Goal: Navigation & Orientation: Find specific page/section

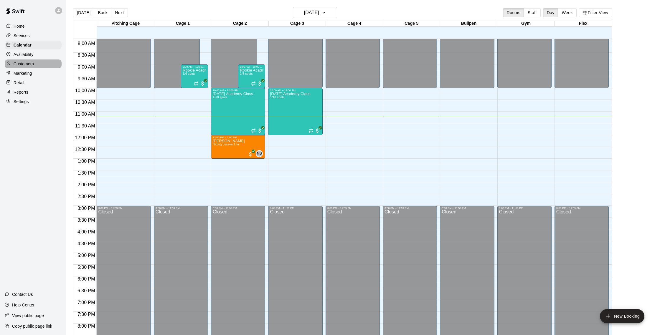
click at [39, 62] on div "Customers" at bounding box center [33, 64] width 57 height 9
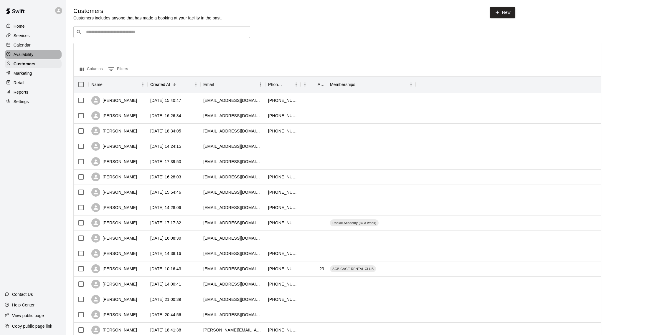
click at [31, 55] on p "Availability" at bounding box center [24, 55] width 20 height 6
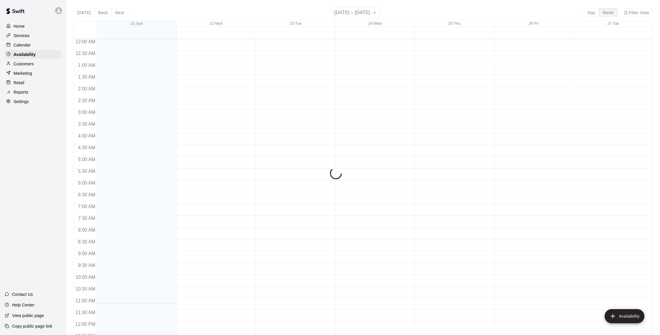
scroll to position [263, 0]
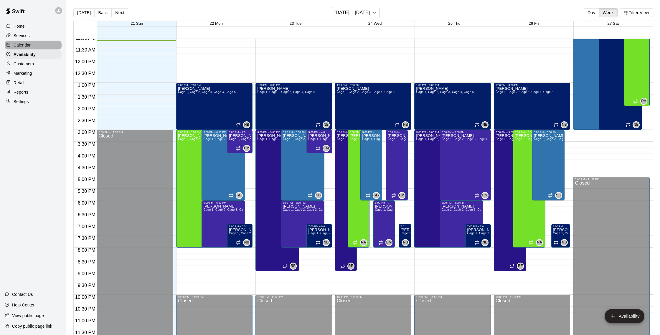
click at [42, 44] on div "Calendar" at bounding box center [33, 45] width 57 height 9
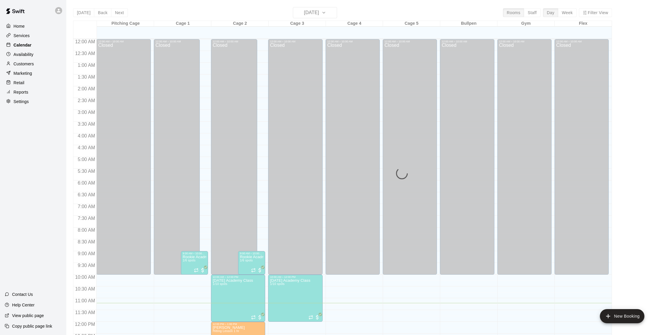
scroll to position [245, 0]
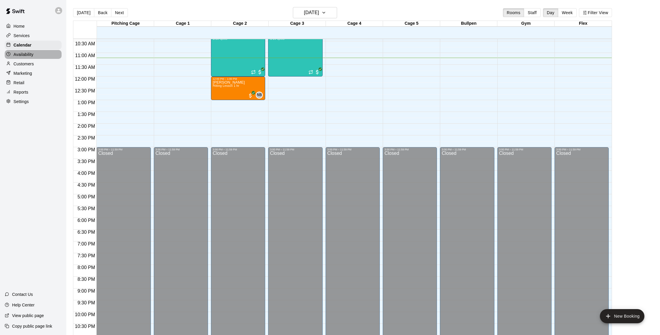
click at [20, 53] on p "Availability" at bounding box center [24, 55] width 20 height 6
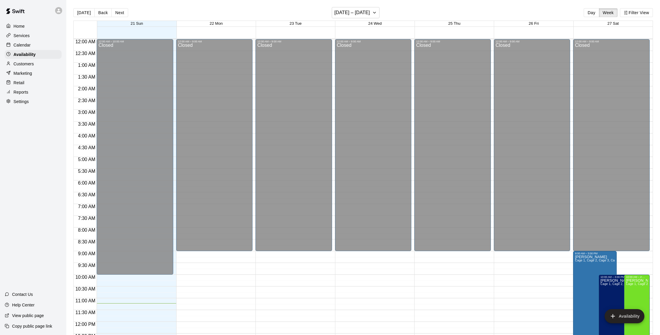
scroll to position [263, 0]
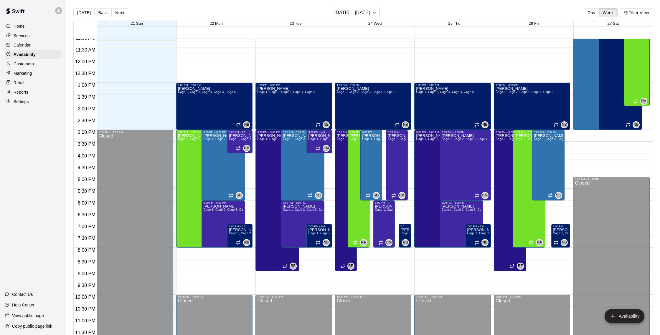
click at [25, 63] on p "Customers" at bounding box center [24, 64] width 20 height 6
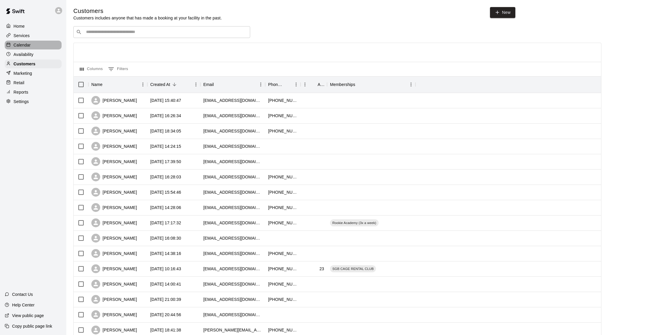
click at [31, 44] on div "Calendar" at bounding box center [33, 45] width 57 height 9
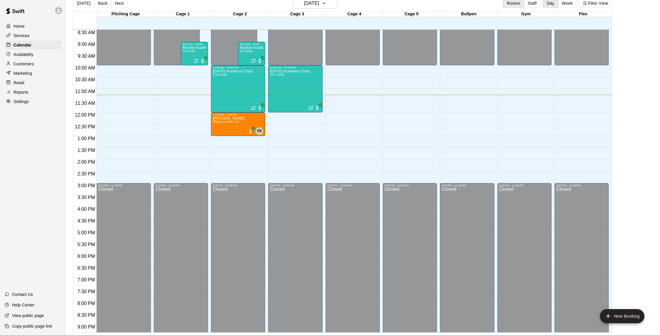
scroll to position [9, 0]
click at [22, 66] on p "Customers" at bounding box center [24, 64] width 20 height 6
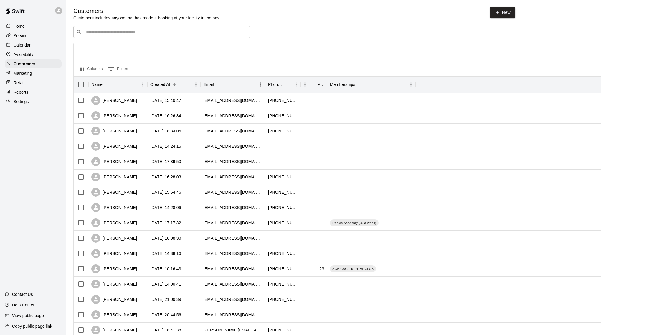
click at [93, 29] on input "Search customers by name or email" at bounding box center [165, 32] width 163 height 6
type input "*****"
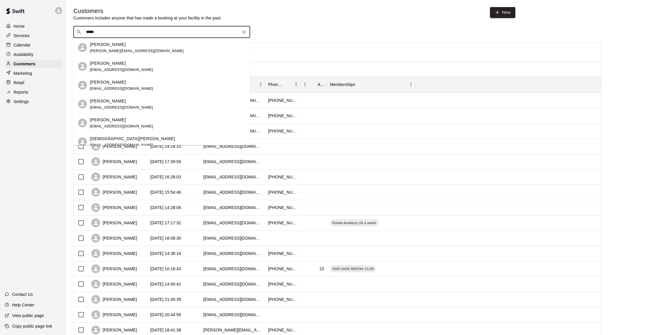
click at [160, 45] on div "[PERSON_NAME] [PERSON_NAME][EMAIL_ADDRESS][DOMAIN_NAME]" at bounding box center [168, 47] width 156 height 13
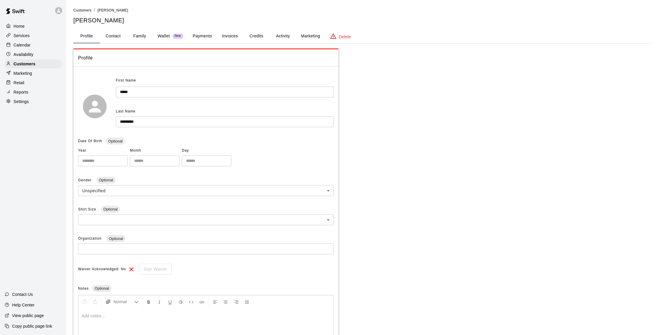
click at [285, 38] on button "Activity" at bounding box center [283, 36] width 27 height 14
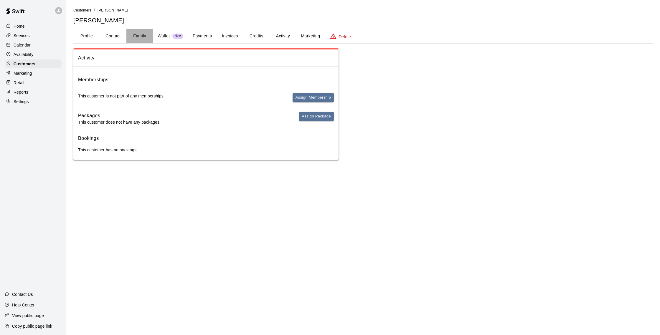
click at [142, 37] on button "Family" at bounding box center [139, 36] width 27 height 14
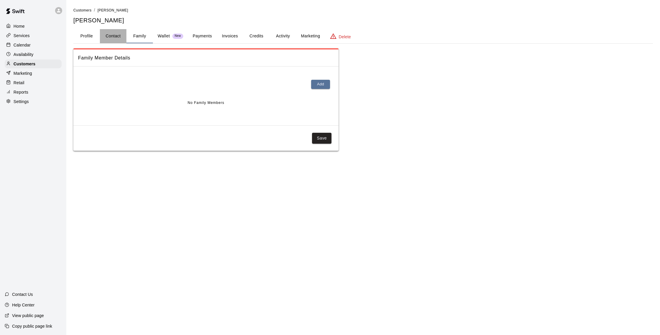
click at [124, 38] on button "Contact" at bounding box center [113, 36] width 27 height 14
select select "**"
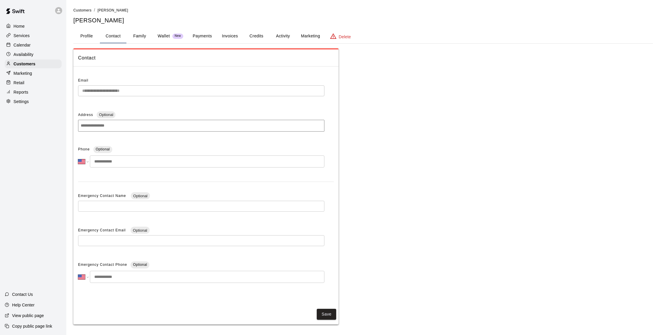
click at [20, 47] on p "Calendar" at bounding box center [22, 45] width 17 height 6
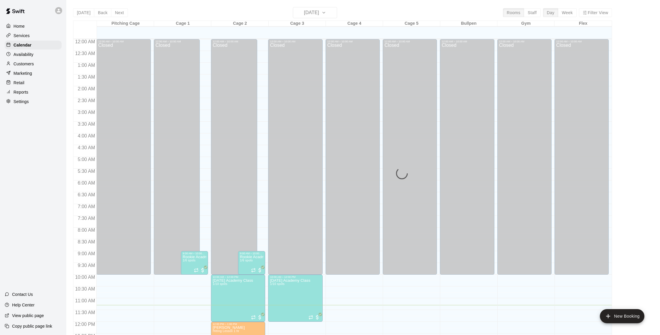
scroll to position [245, 0]
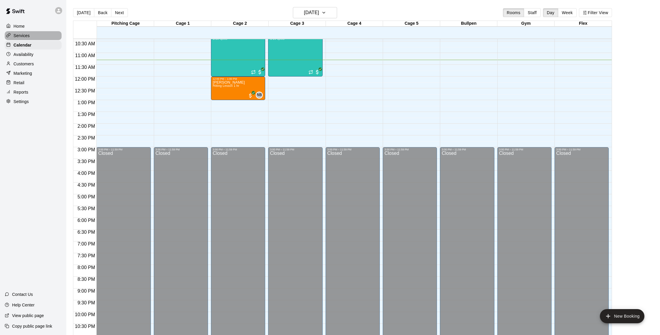
click at [28, 38] on div "Services" at bounding box center [33, 35] width 57 height 9
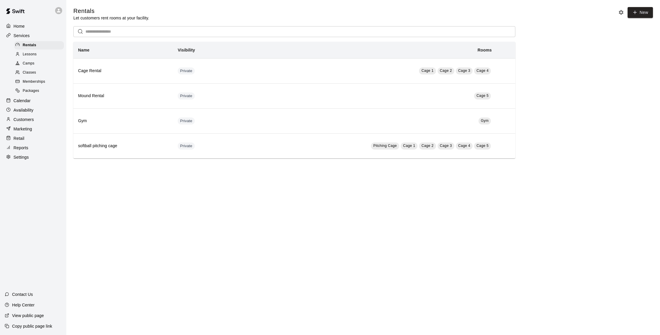
click at [29, 123] on div "Customers" at bounding box center [33, 119] width 57 height 9
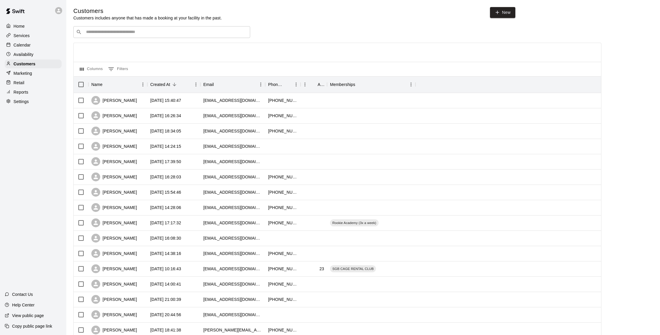
click at [148, 33] on input "Search customers by name or email" at bounding box center [165, 32] width 163 height 6
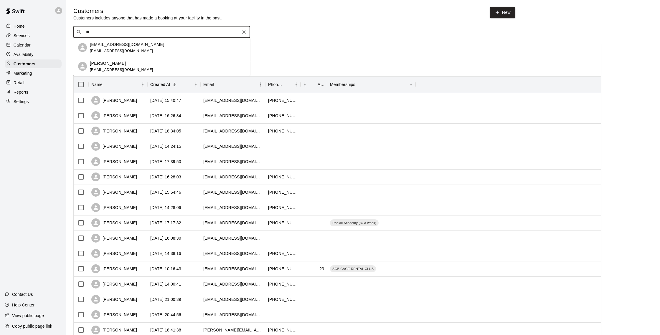
type input "*"
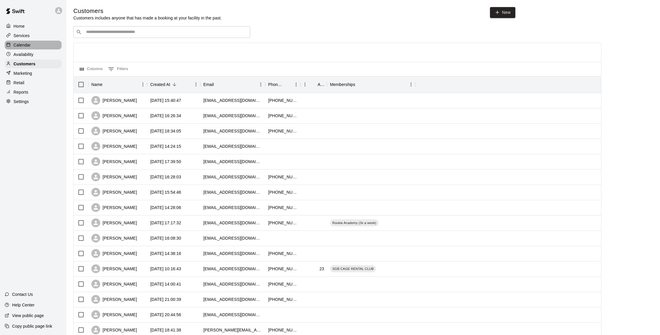
click at [48, 44] on div "Calendar" at bounding box center [33, 45] width 57 height 9
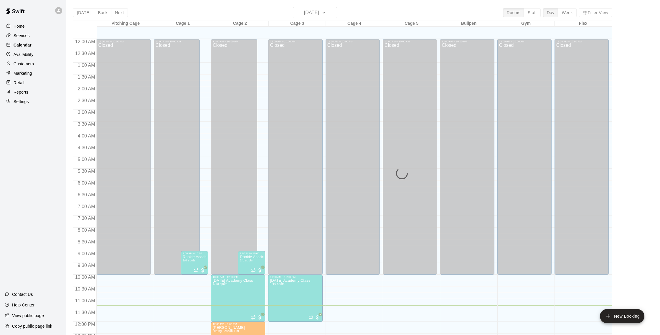
scroll to position [245, 0]
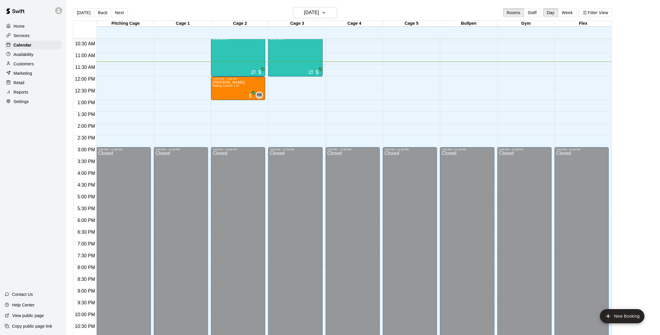
click at [29, 62] on p "Customers" at bounding box center [24, 64] width 20 height 6
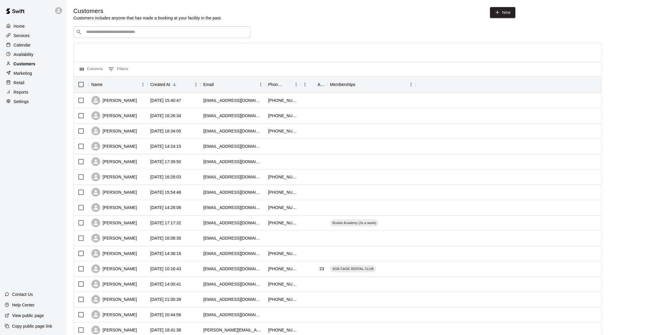
scroll to position [1, 0]
click at [24, 42] on p "Calendar" at bounding box center [22, 45] width 17 height 6
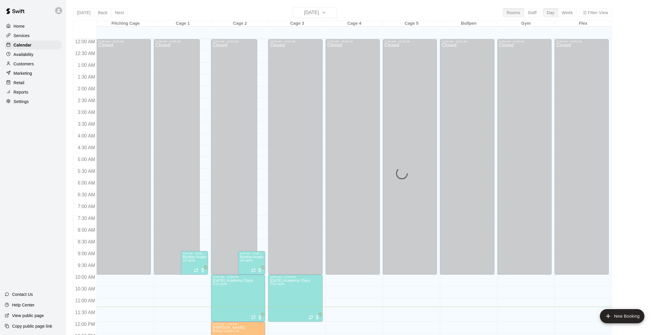
scroll to position [245, 0]
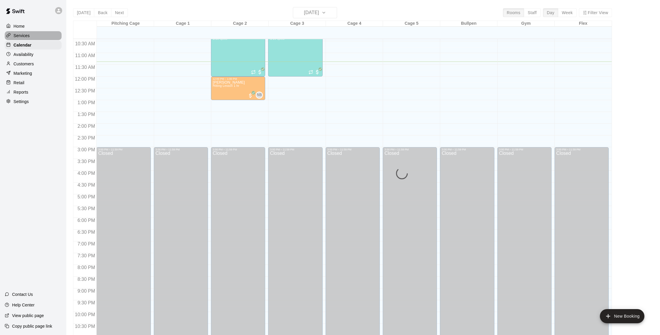
click at [25, 37] on p "Services" at bounding box center [22, 36] width 16 height 6
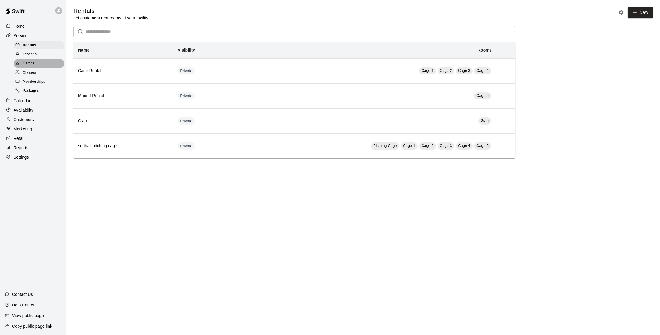
click at [32, 63] on span "Camps" at bounding box center [29, 64] width 12 height 6
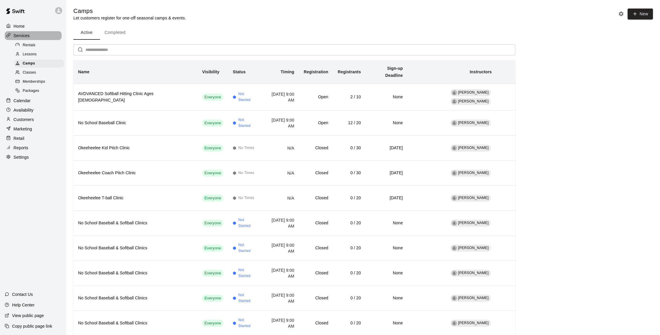
click at [31, 39] on div "Services" at bounding box center [33, 35] width 57 height 9
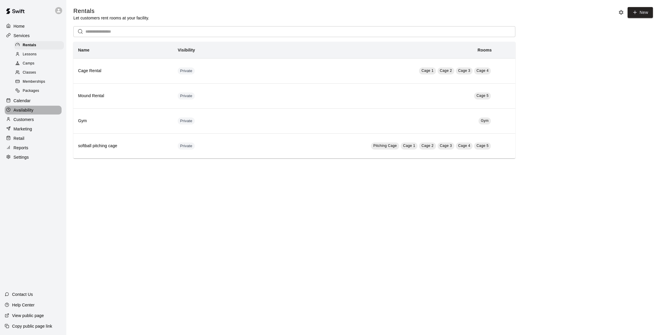
click at [28, 106] on div "Availability" at bounding box center [33, 110] width 57 height 9
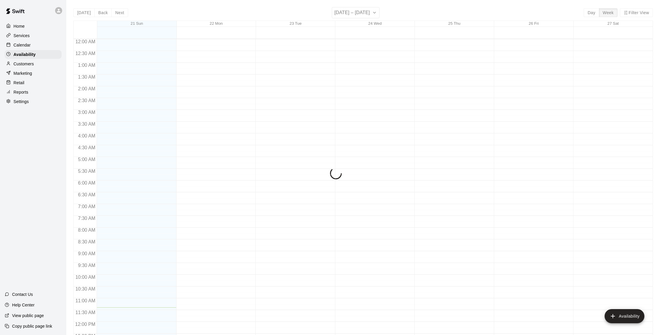
scroll to position [263, 0]
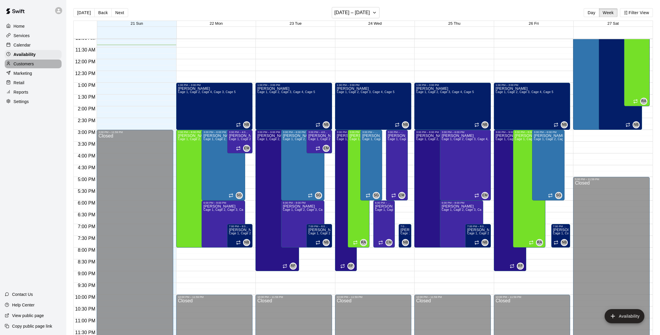
click at [43, 65] on div "Customers" at bounding box center [33, 64] width 57 height 9
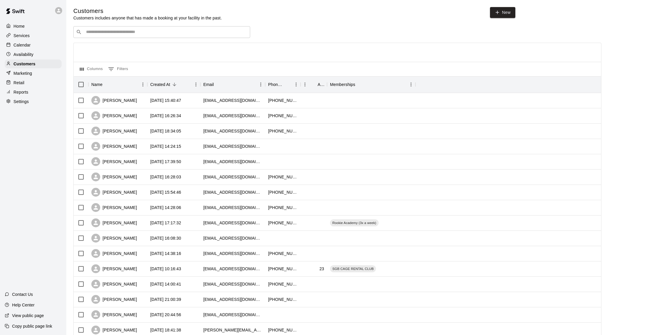
click at [41, 72] on div "Marketing" at bounding box center [33, 73] width 57 height 9
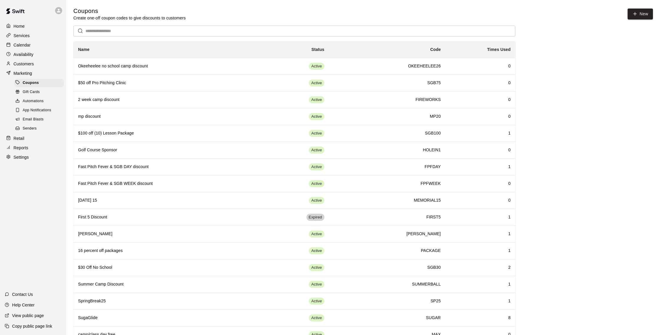
click at [27, 67] on div "Customers" at bounding box center [33, 64] width 57 height 9
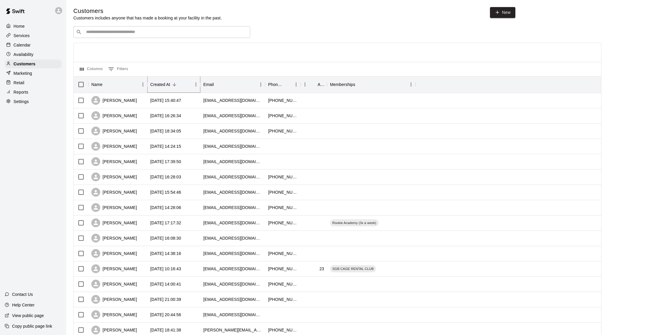
click at [174, 86] on icon "Sort" at bounding box center [175, 85] width 4 height 4
click at [177, 85] on icon "Sort" at bounding box center [174, 84] width 5 height 5
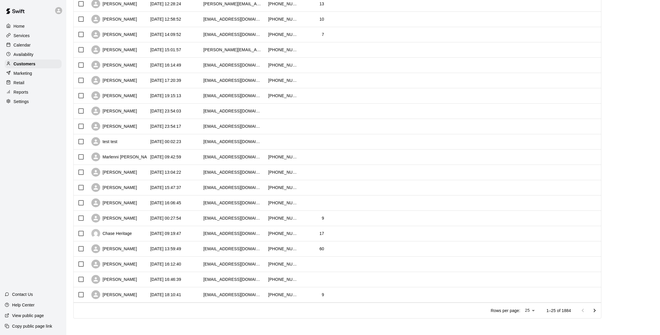
click at [595, 311] on icon "Go to next page" at bounding box center [594, 310] width 7 height 7
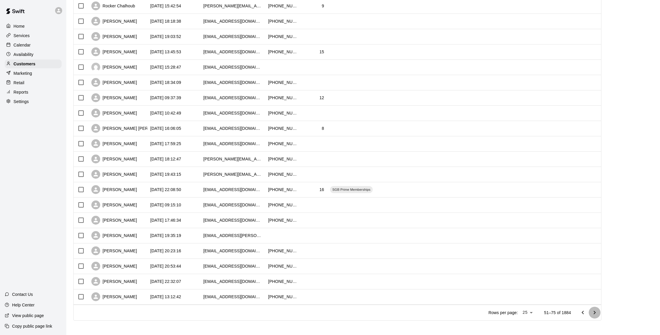
click at [595, 311] on icon "Go to next page" at bounding box center [594, 312] width 7 height 7
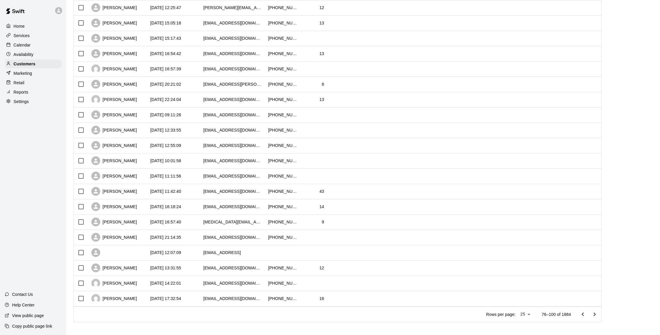
click at [595, 311] on icon "Go to next page" at bounding box center [594, 314] width 7 height 7
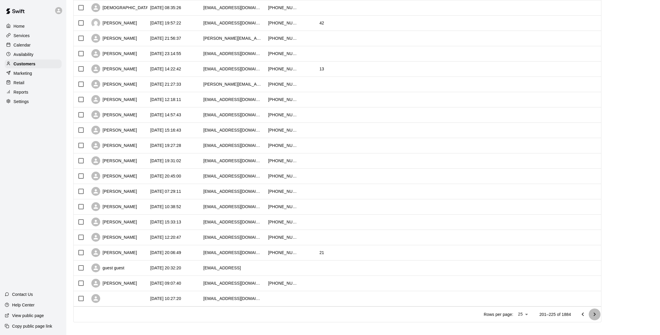
click at [595, 311] on icon "Go to next page" at bounding box center [594, 314] width 7 height 7
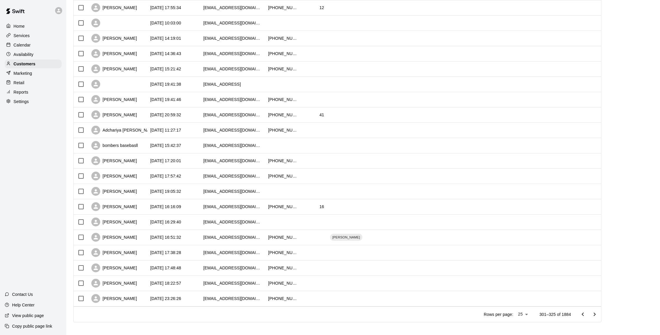
click at [595, 311] on icon "Go to next page" at bounding box center [594, 314] width 7 height 7
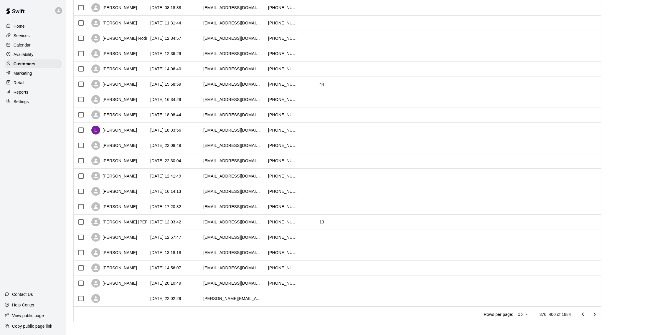
click at [595, 311] on icon "Go to next page" at bounding box center [594, 314] width 7 height 7
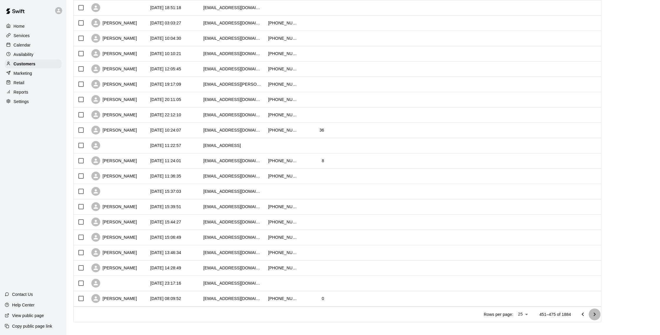
click at [595, 311] on icon "Go to next page" at bounding box center [594, 314] width 7 height 7
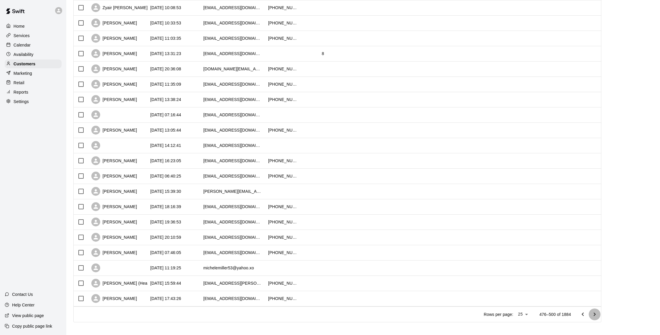
click at [595, 311] on icon "Go to next page" at bounding box center [594, 314] width 7 height 7
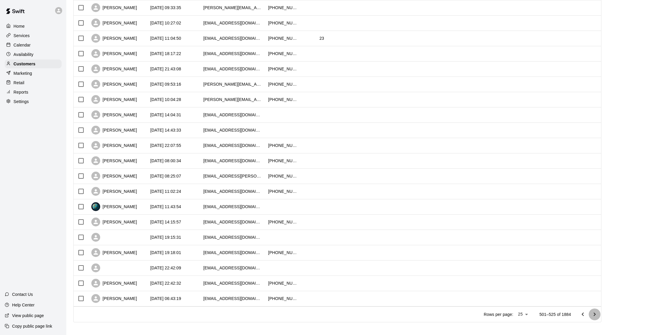
click at [595, 311] on icon "Go to next page" at bounding box center [594, 314] width 7 height 7
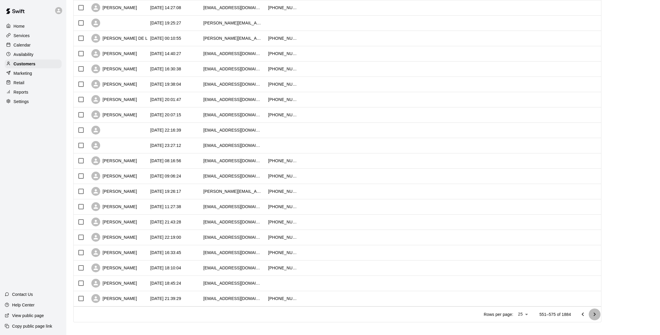
click at [595, 311] on icon "Go to next page" at bounding box center [594, 314] width 7 height 7
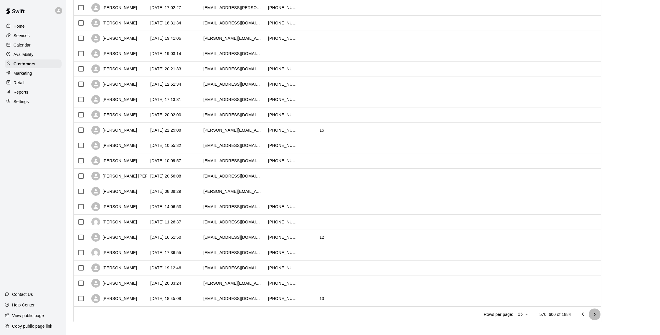
click at [595, 311] on icon "Go to next page" at bounding box center [594, 314] width 7 height 7
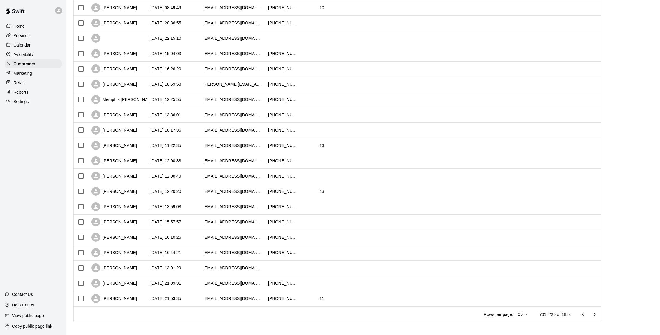
click at [595, 311] on icon "Go to next page" at bounding box center [594, 314] width 7 height 7
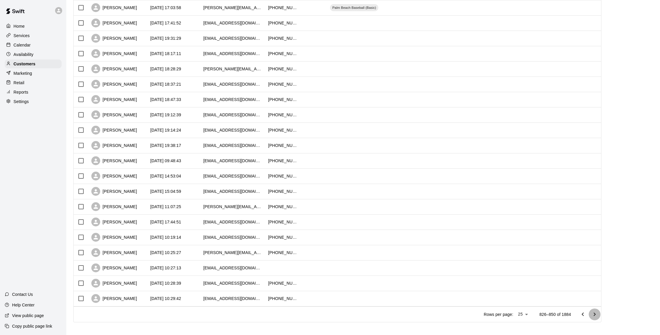
click at [595, 311] on icon "Go to next page" at bounding box center [594, 314] width 7 height 7
click at [597, 314] on icon "Go to next page" at bounding box center [594, 314] width 7 height 7
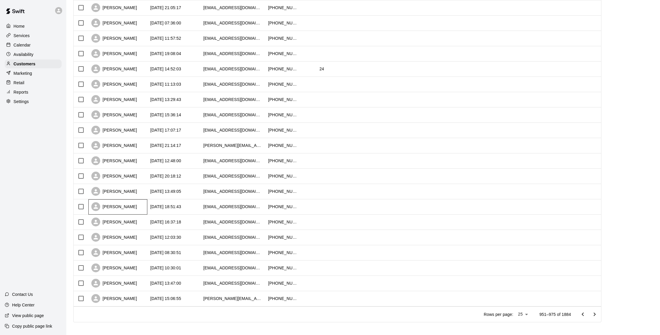
click at [139, 201] on div "[PERSON_NAME]" at bounding box center [117, 206] width 59 height 15
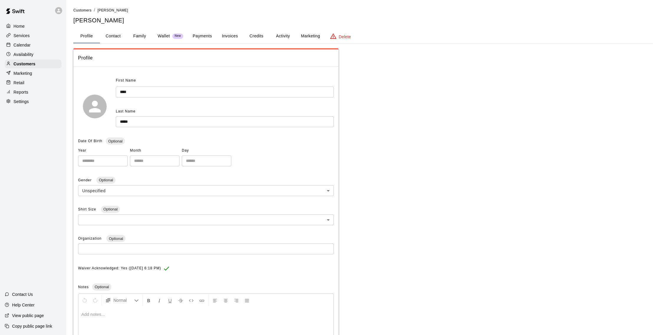
click at [258, 35] on button "Credits" at bounding box center [256, 36] width 27 height 14
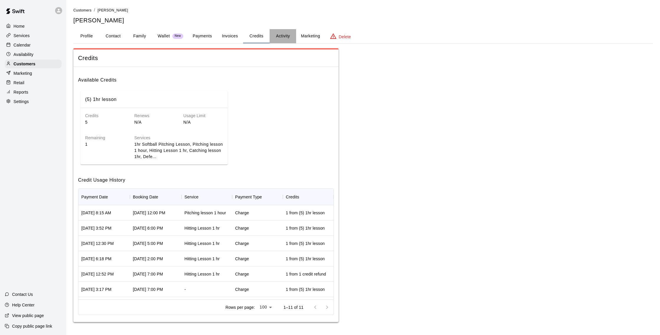
click at [288, 37] on button "Activity" at bounding box center [283, 36] width 27 height 14
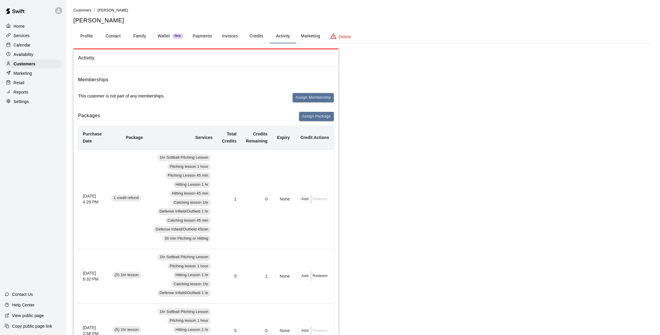
click at [185, 37] on button "Wallet New" at bounding box center [170, 36] width 35 height 14
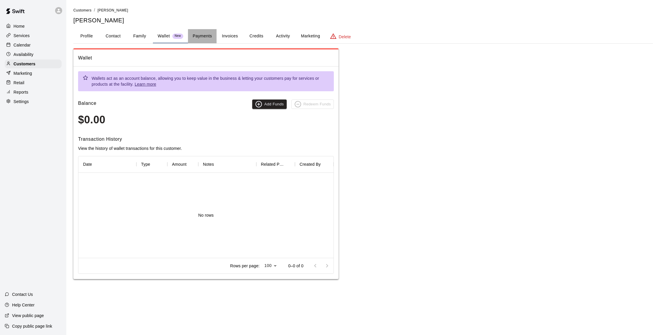
click at [204, 36] on button "Payments" at bounding box center [202, 36] width 29 height 14
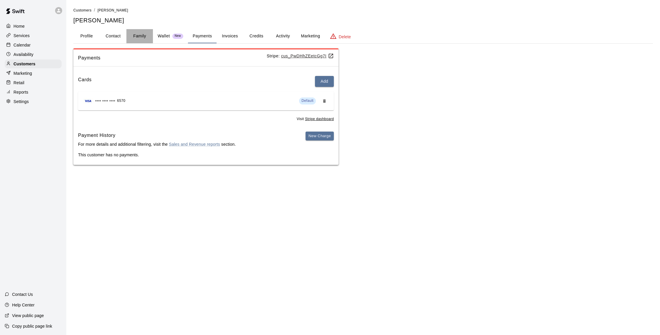
click at [139, 37] on button "Family" at bounding box center [139, 36] width 27 height 14
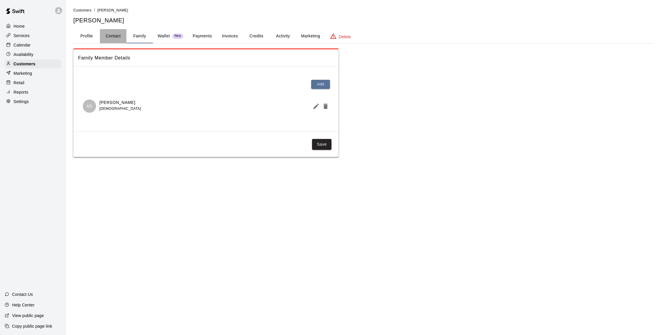
click at [105, 36] on button "Contact" at bounding box center [113, 36] width 27 height 14
select select "**"
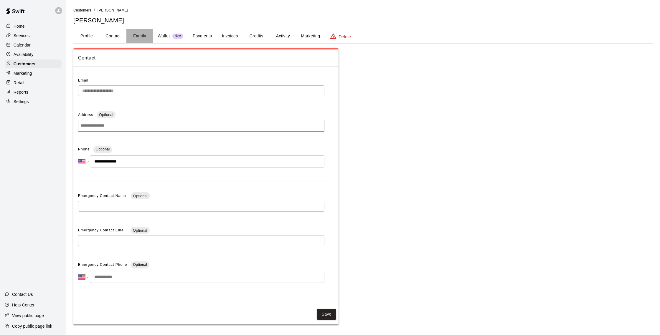
click at [148, 36] on button "Family" at bounding box center [139, 36] width 27 height 14
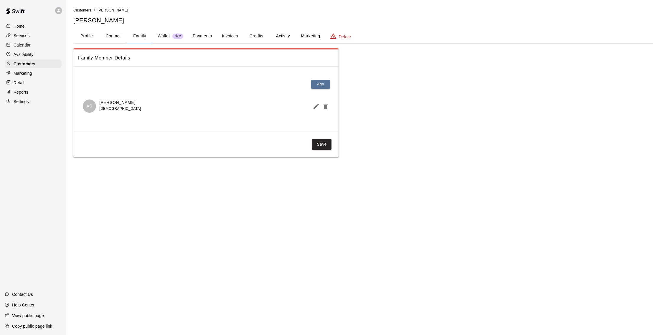
click at [256, 37] on button "Credits" at bounding box center [256, 36] width 27 height 14
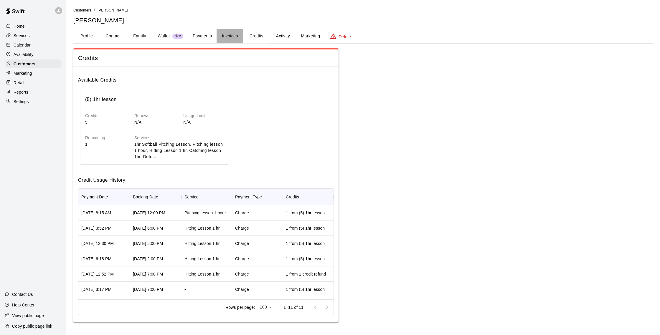
click at [224, 40] on button "Invoices" at bounding box center [230, 36] width 27 height 14
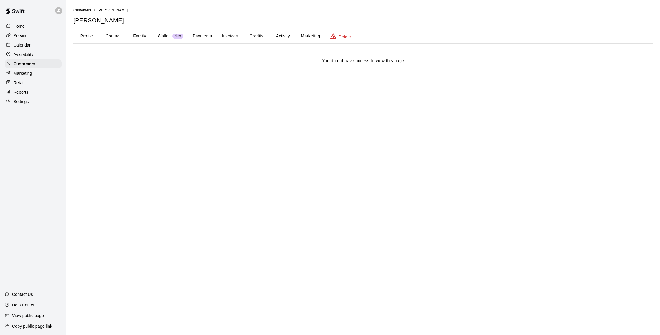
click at [258, 38] on button "Credits" at bounding box center [256, 36] width 27 height 14
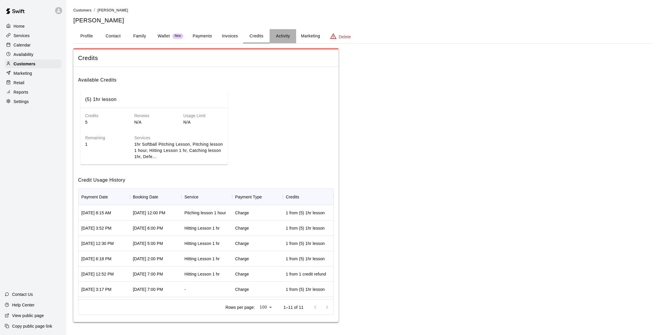
click at [289, 34] on button "Activity" at bounding box center [283, 36] width 27 height 14
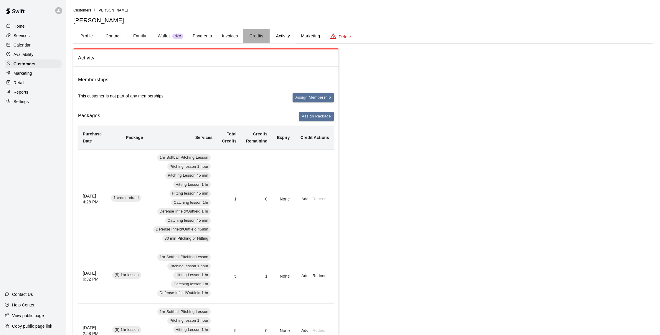
click at [254, 35] on button "Credits" at bounding box center [256, 36] width 27 height 14
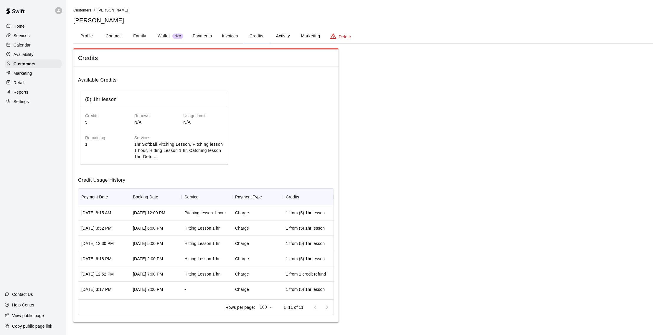
click at [119, 37] on button "Contact" at bounding box center [113, 36] width 27 height 14
select select "**"
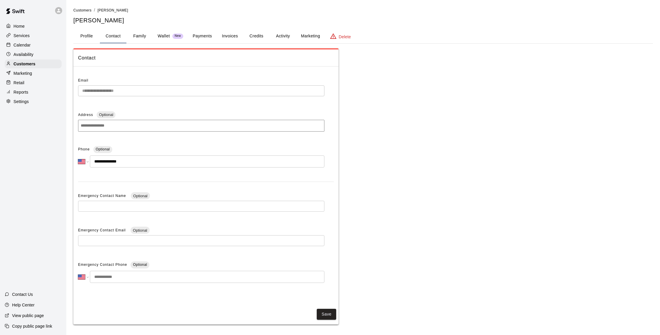
scroll to position [2, 0]
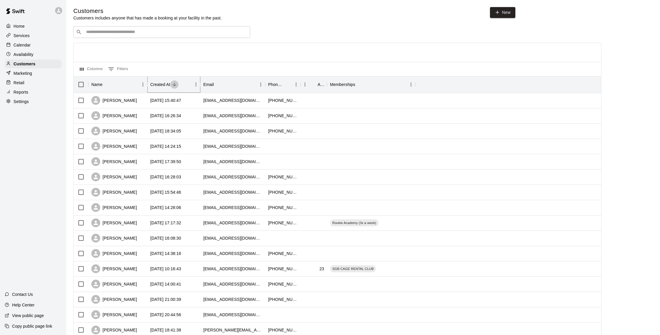
click at [174, 83] on icon "Sort" at bounding box center [174, 84] width 5 height 5
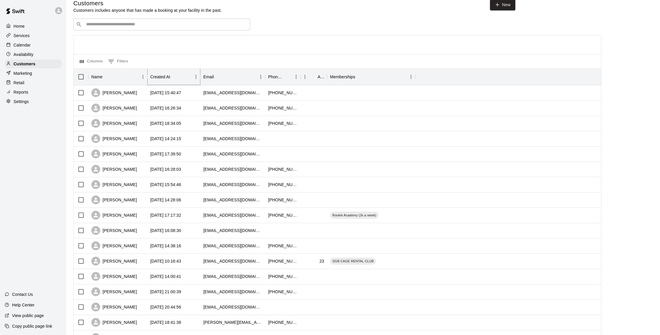
scroll to position [8, 0]
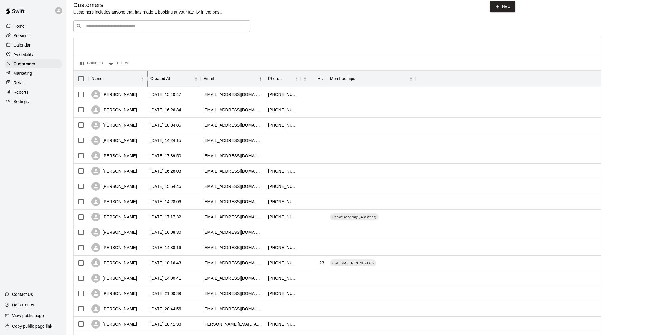
click at [172, 78] on icon "Sort" at bounding box center [174, 78] width 5 height 5
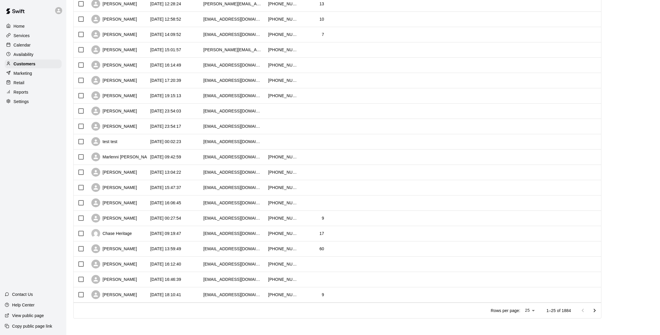
scroll to position [173, 0]
click at [593, 313] on icon "Go to next page" at bounding box center [594, 310] width 7 height 7
click at [593, 307] on icon "Go to next page" at bounding box center [594, 310] width 7 height 7
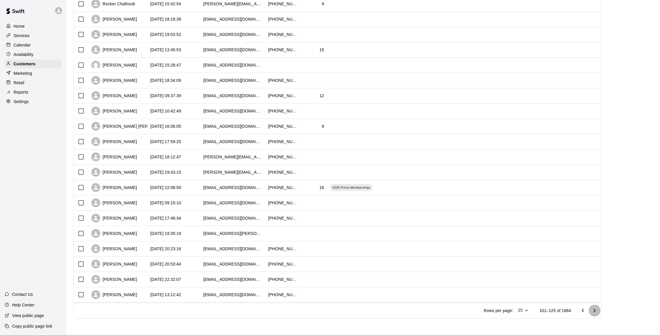
click at [593, 307] on icon "Go to next page" at bounding box center [594, 310] width 7 height 7
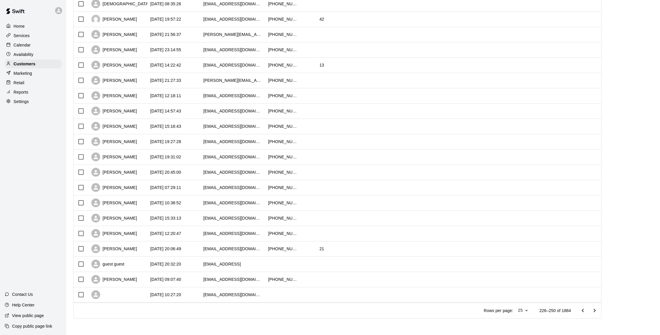
click at [593, 307] on icon "Go to next page" at bounding box center [594, 310] width 7 height 7
drag, startPoint x: 593, startPoint y: 314, endPoint x: 591, endPoint y: 308, distance: 6.5
click at [592, 308] on icon "Go to next page" at bounding box center [594, 310] width 7 height 7
click at [591, 308] on icon "Go to next page" at bounding box center [594, 310] width 7 height 7
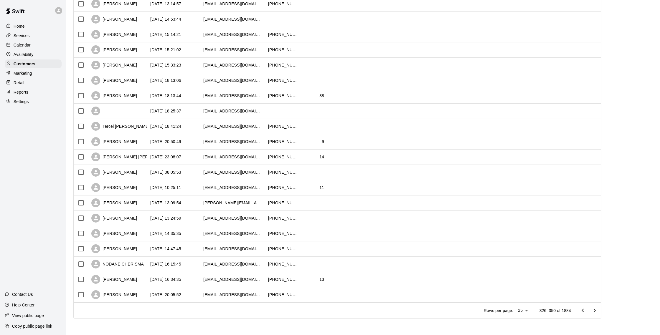
click at [591, 308] on icon "Go to next page" at bounding box center [594, 310] width 7 height 7
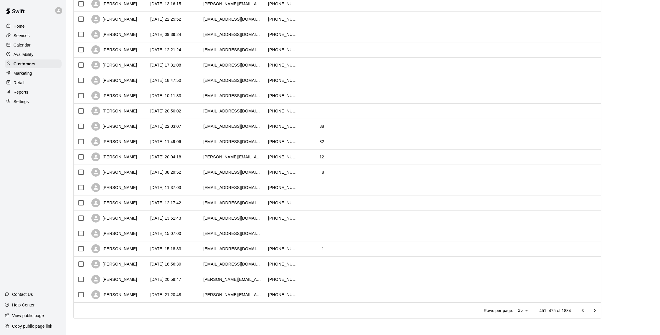
click at [591, 308] on icon "Go to next page" at bounding box center [594, 310] width 7 height 7
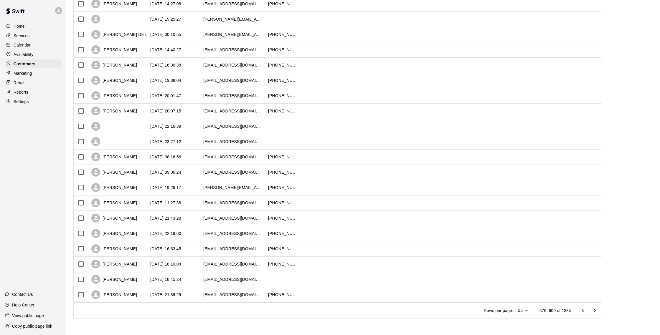
click at [591, 308] on icon "Go to next page" at bounding box center [594, 310] width 7 height 7
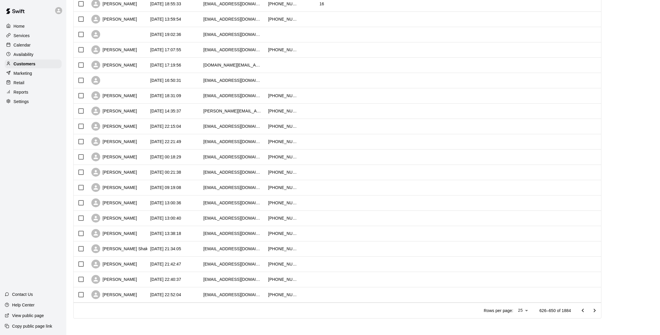
click at [591, 308] on icon "Go to next page" at bounding box center [594, 310] width 7 height 7
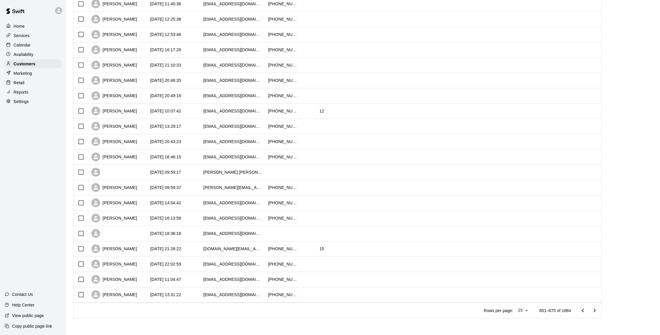
click at [591, 308] on icon "Go to next page" at bounding box center [594, 310] width 7 height 7
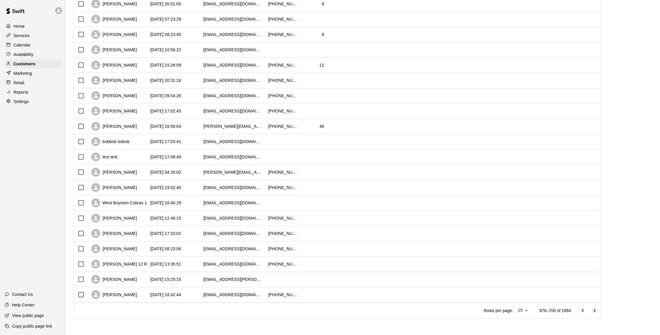
click at [591, 308] on icon "Go to next page" at bounding box center [594, 310] width 7 height 7
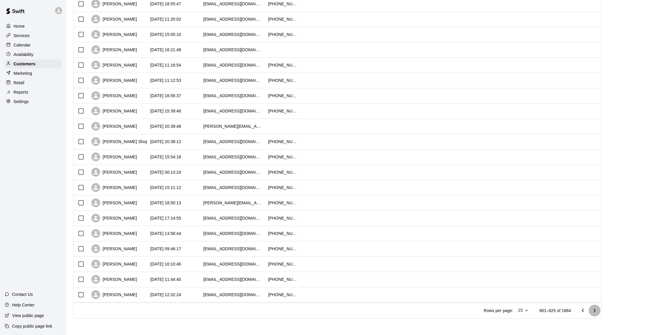
click at [591, 308] on icon "Go to next page" at bounding box center [594, 310] width 7 height 7
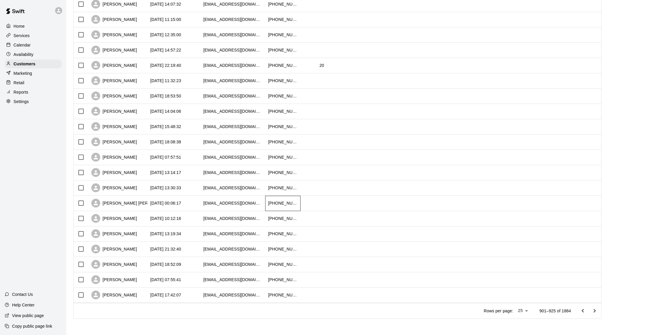
click at [277, 204] on div "[PHONE_NUMBER]" at bounding box center [282, 203] width 29 height 6
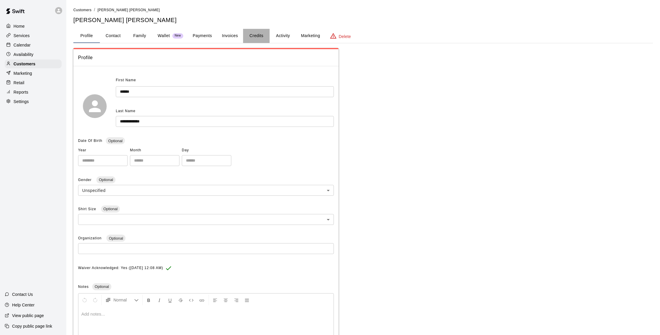
click at [258, 33] on button "Credits" at bounding box center [256, 36] width 27 height 14
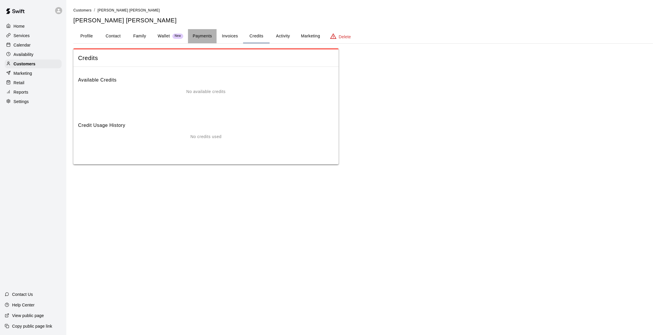
click at [198, 37] on button "Payments" at bounding box center [202, 36] width 29 height 14
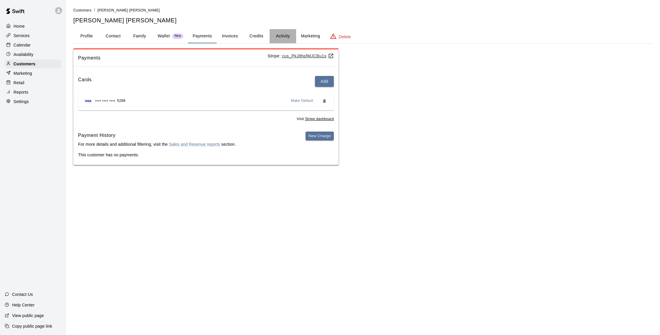
click at [280, 35] on button "Activity" at bounding box center [283, 36] width 27 height 14
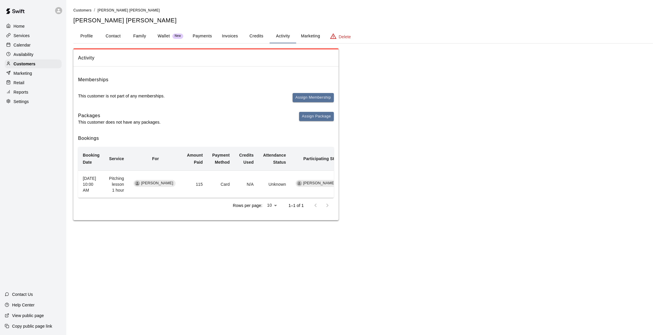
click at [122, 35] on button "Contact" at bounding box center [113, 36] width 27 height 14
select select "**"
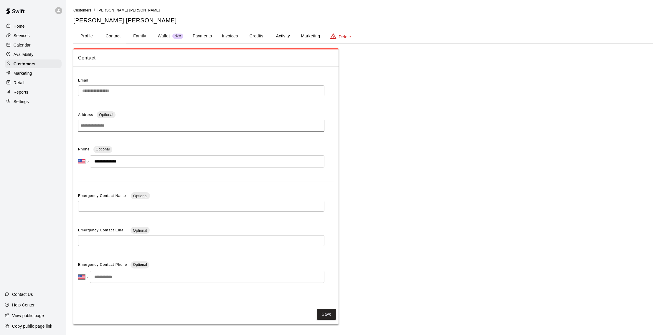
click at [129, 34] on button "Family" at bounding box center [139, 36] width 27 height 14
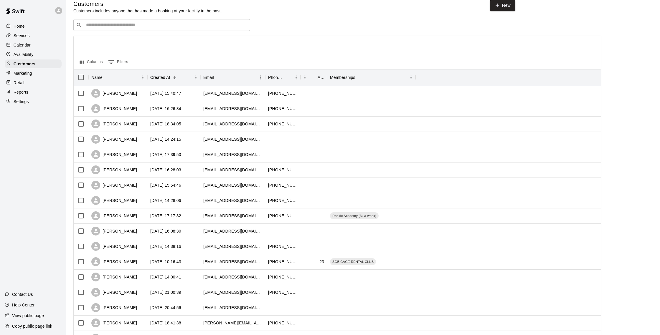
scroll to position [10, 0]
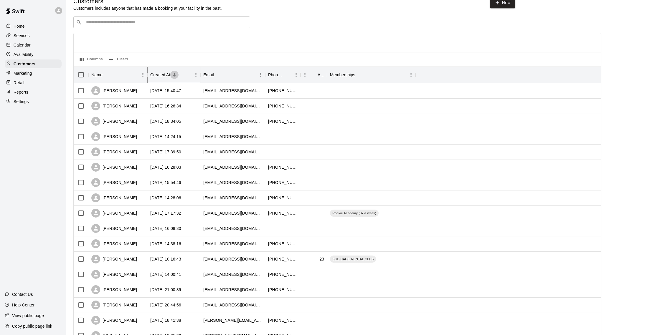
click at [174, 77] on icon "Sort" at bounding box center [174, 74] width 5 height 5
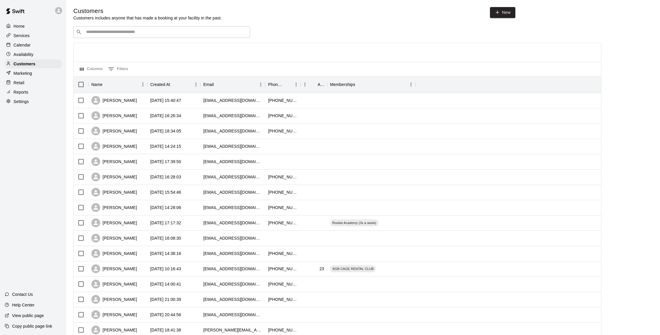
click at [27, 42] on p "Calendar" at bounding box center [22, 45] width 17 height 6
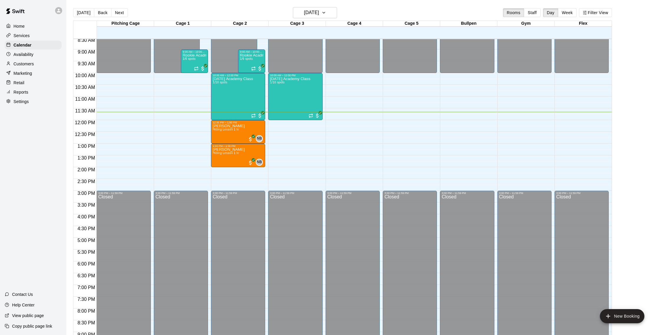
scroll to position [0, 0]
click at [225, 152] on span "Hitting Lesson 1 hr" at bounding box center [226, 152] width 27 height 3
click at [221, 171] on img "edit" at bounding box center [219, 171] width 7 height 7
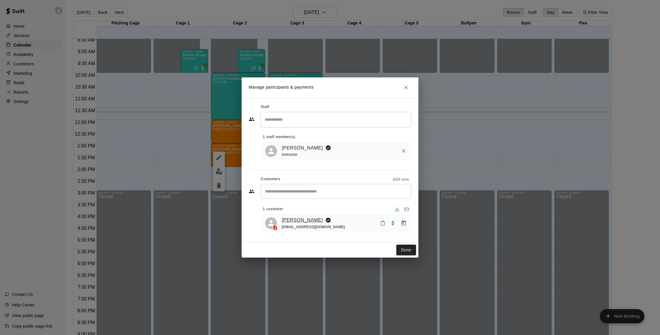
click at [303, 218] on link "[PERSON_NAME]" at bounding box center [302, 221] width 41 height 8
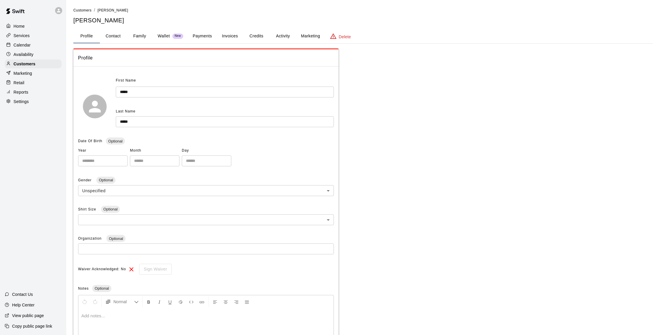
click at [245, 35] on button "Credits" at bounding box center [256, 36] width 27 height 14
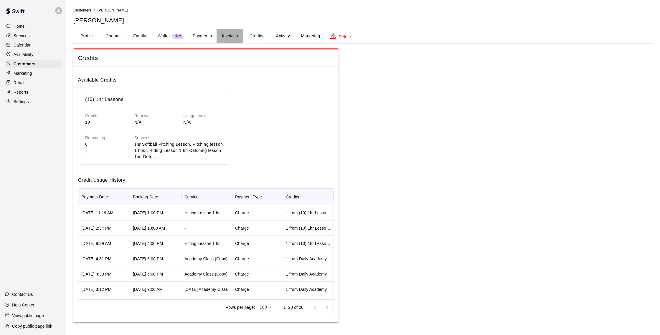
click at [225, 34] on button "Invoices" at bounding box center [230, 36] width 27 height 14
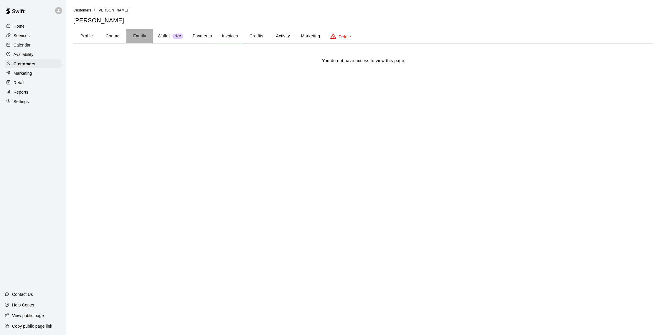
click at [139, 34] on button "Family" at bounding box center [139, 36] width 27 height 14
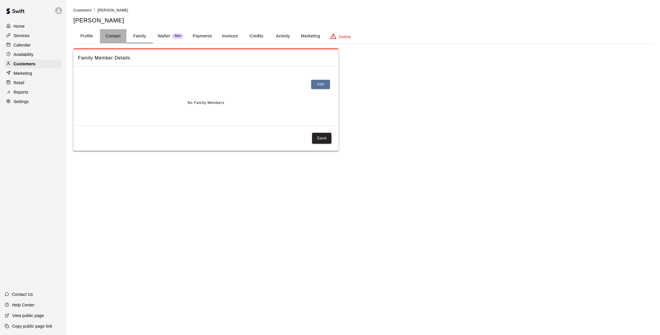
click at [109, 40] on button "Contact" at bounding box center [113, 36] width 27 height 14
select select "**"
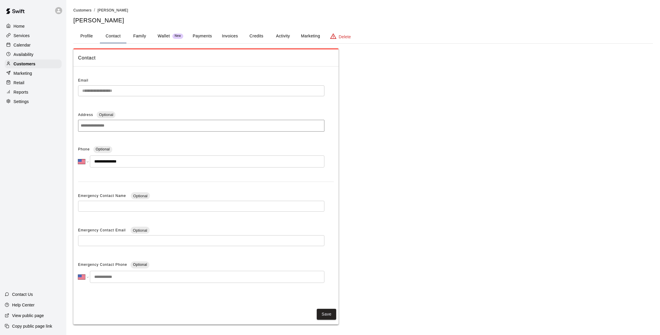
scroll to position [1, 0]
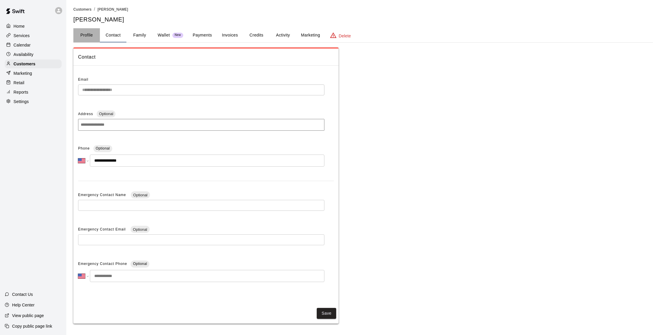
click at [91, 41] on button "Profile" at bounding box center [86, 35] width 27 height 14
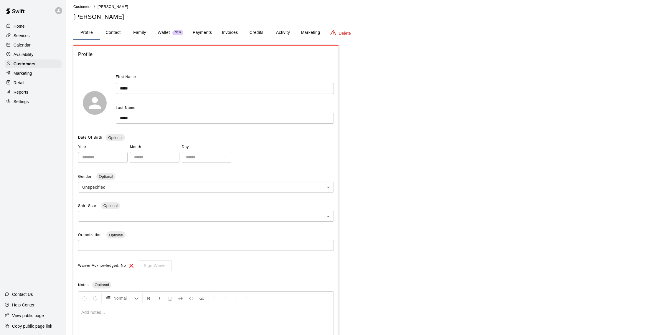
scroll to position [2, 0]
click at [26, 43] on p "Calendar" at bounding box center [22, 45] width 17 height 6
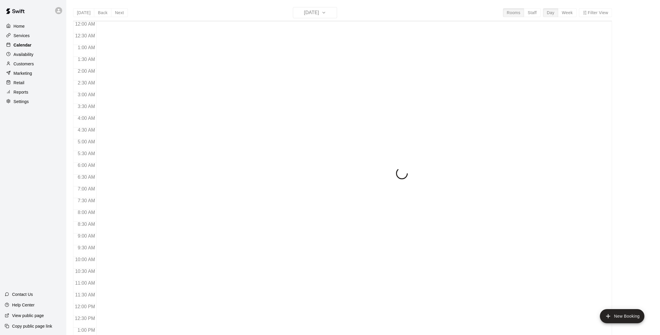
scroll to position [245, 0]
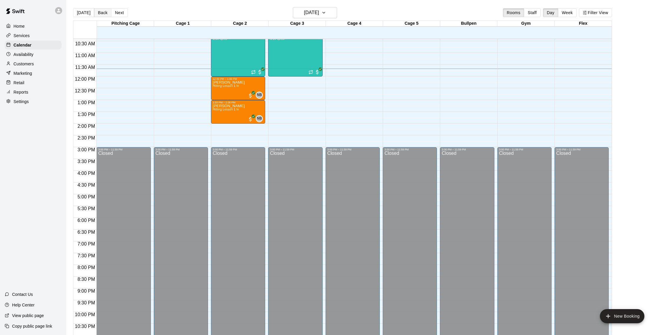
click at [99, 14] on button "Back" at bounding box center [102, 12] width 17 height 9
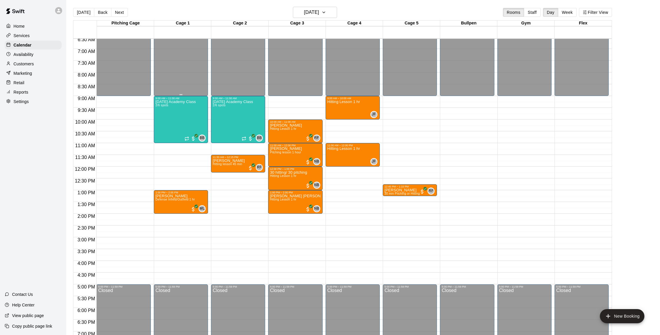
scroll to position [153, 0]
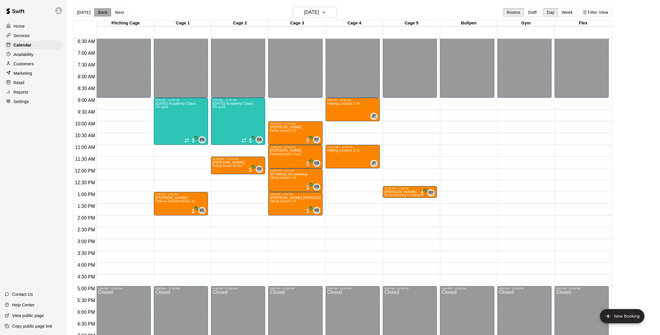
click at [95, 11] on button "Back" at bounding box center [102, 12] width 17 height 9
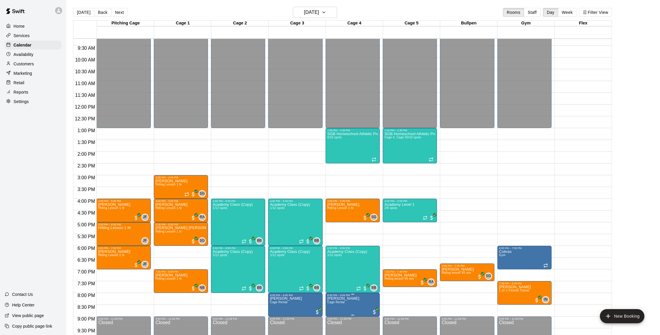
scroll to position [220, 0]
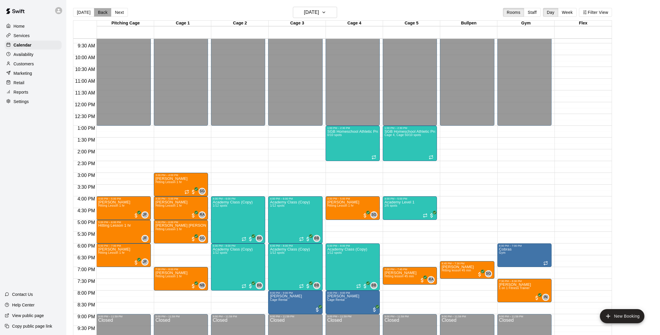
click at [108, 13] on button "Back" at bounding box center [102, 12] width 17 height 9
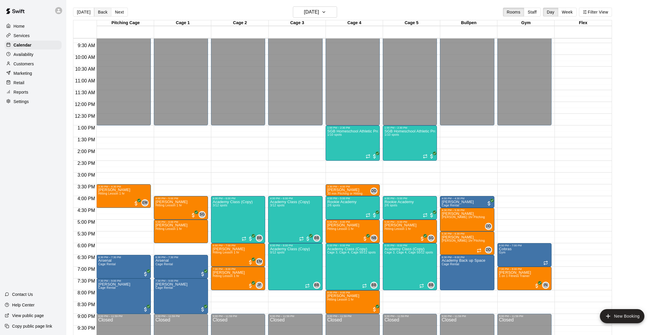
scroll to position [1, 0]
click at [94, 11] on button "Back" at bounding box center [102, 11] width 17 height 9
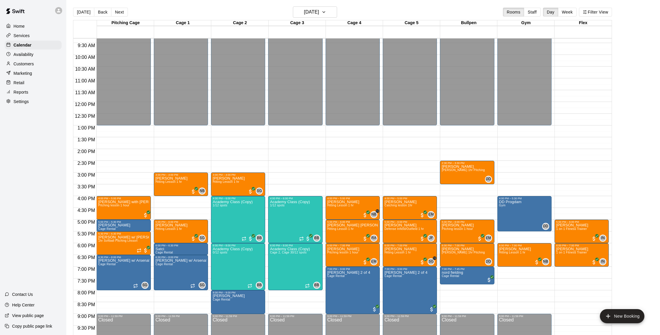
scroll to position [0, 0]
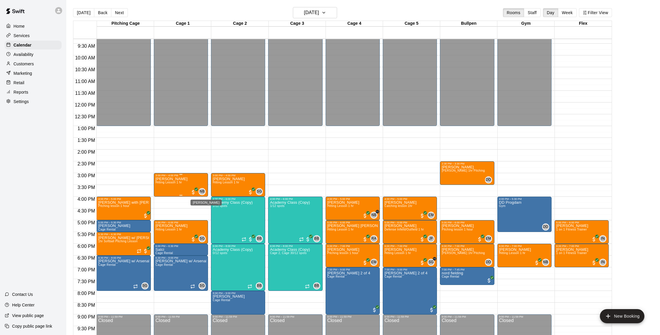
click at [204, 191] on span "NB" at bounding box center [201, 192] width 5 height 6
click at [209, 211] on img "edit" at bounding box center [205, 209] width 7 height 7
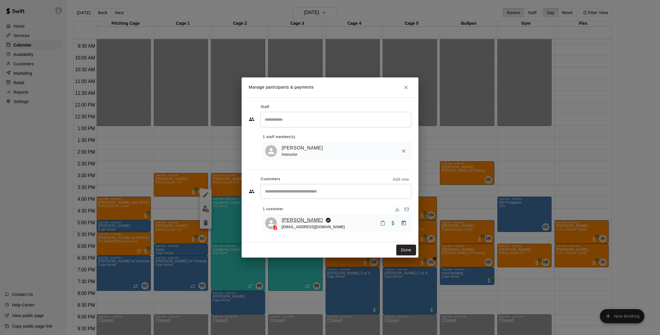
click at [295, 219] on link "[PERSON_NAME]" at bounding box center [302, 221] width 41 height 8
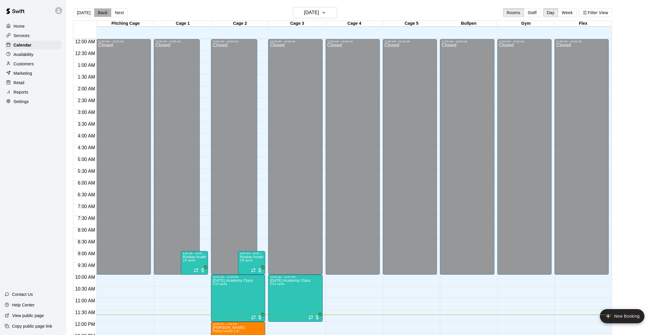
click at [105, 14] on button "Back" at bounding box center [102, 12] width 17 height 9
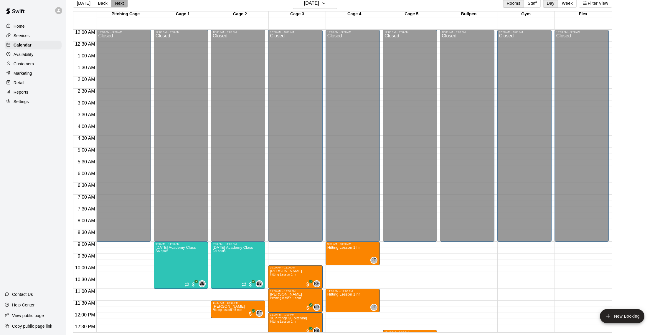
click at [113, 5] on button "Next" at bounding box center [119, 3] width 17 height 9
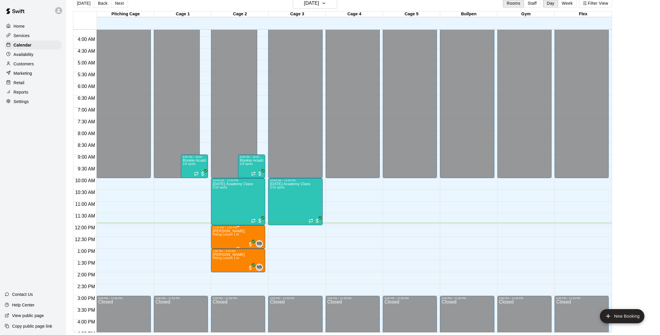
scroll to position [88, 0]
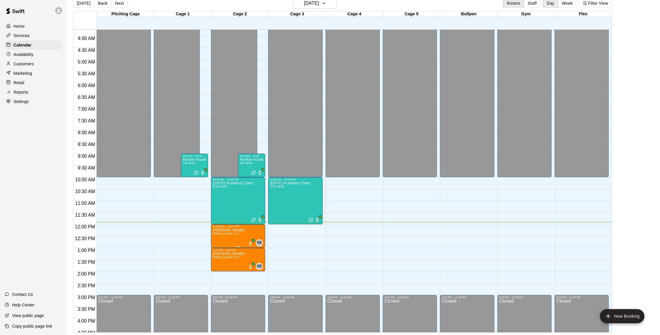
click at [222, 230] on p "[PERSON_NAME]" at bounding box center [229, 230] width 32 height 0
click at [217, 250] on img "edit" at bounding box center [219, 250] width 7 height 7
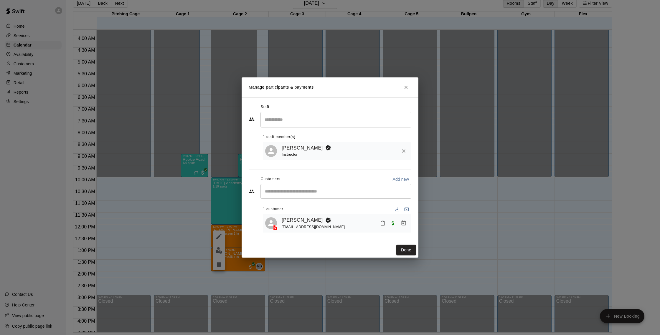
click at [298, 218] on link "[PERSON_NAME]" at bounding box center [302, 221] width 41 height 8
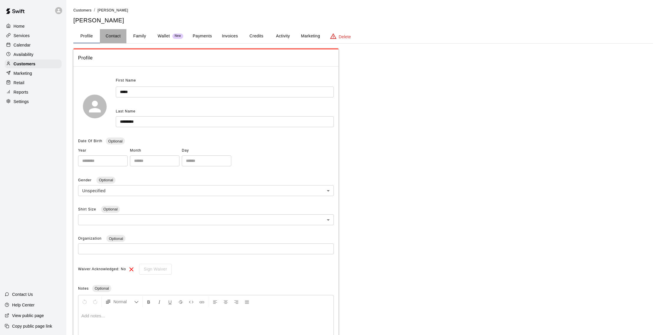
click at [123, 38] on button "Contact" at bounding box center [113, 36] width 27 height 14
select select "**"
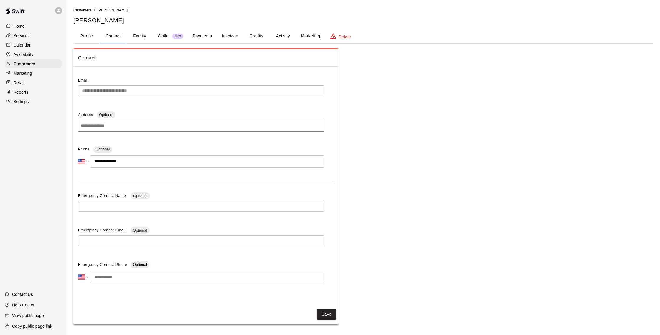
click at [153, 40] on button "Family" at bounding box center [139, 36] width 27 height 14
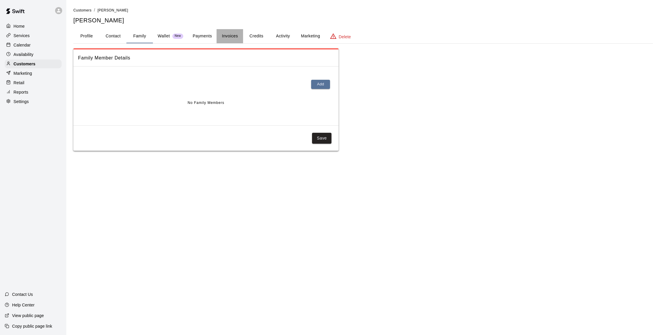
click at [218, 36] on button "Invoices" at bounding box center [230, 36] width 27 height 14
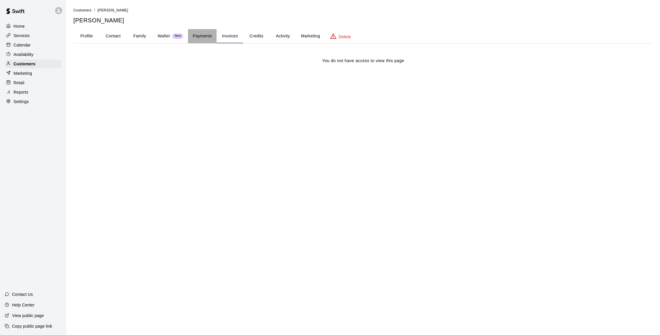
click at [202, 37] on button "Payments" at bounding box center [202, 36] width 29 height 14
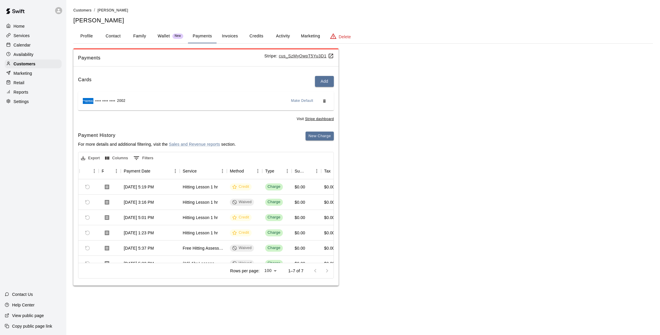
scroll to position [0, 42]
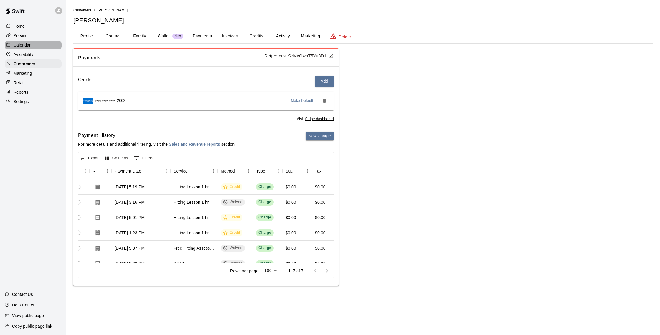
click at [34, 43] on div "Calendar" at bounding box center [33, 45] width 57 height 9
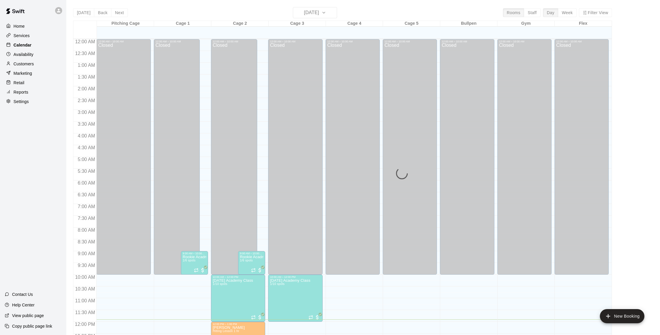
scroll to position [245, 0]
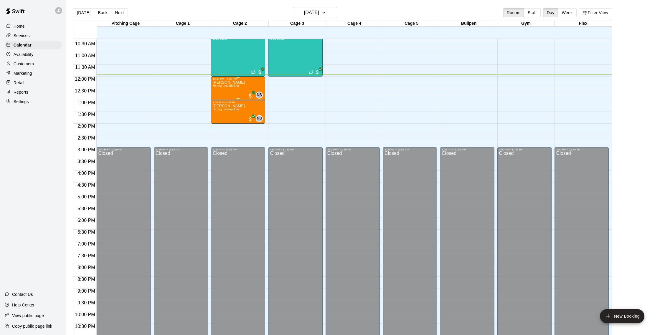
click at [235, 85] on span "Hitting Lesson 1 hr" at bounding box center [226, 85] width 27 height 3
click at [240, 92] on div at bounding box center [330, 167] width 660 height 335
click at [235, 86] on span "Hitting Lesson 1 hr" at bounding box center [226, 85] width 27 height 3
click at [218, 104] on img "edit" at bounding box center [219, 104] width 7 height 7
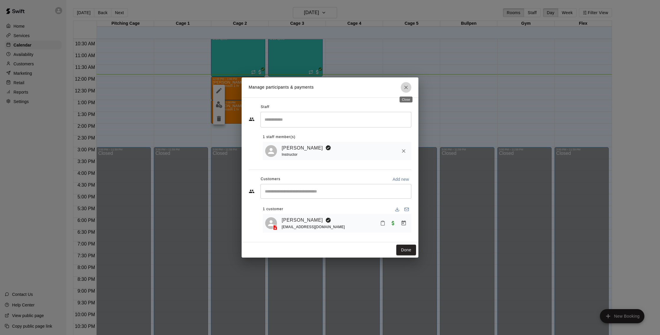
click at [402, 90] on button "Close" at bounding box center [406, 87] width 11 height 11
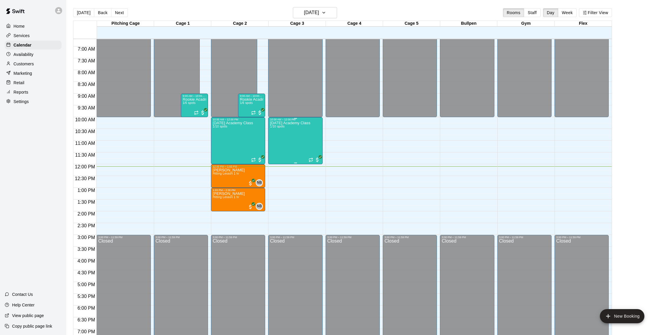
scroll to position [159, 0]
